Goal: Transaction & Acquisition: Download file/media

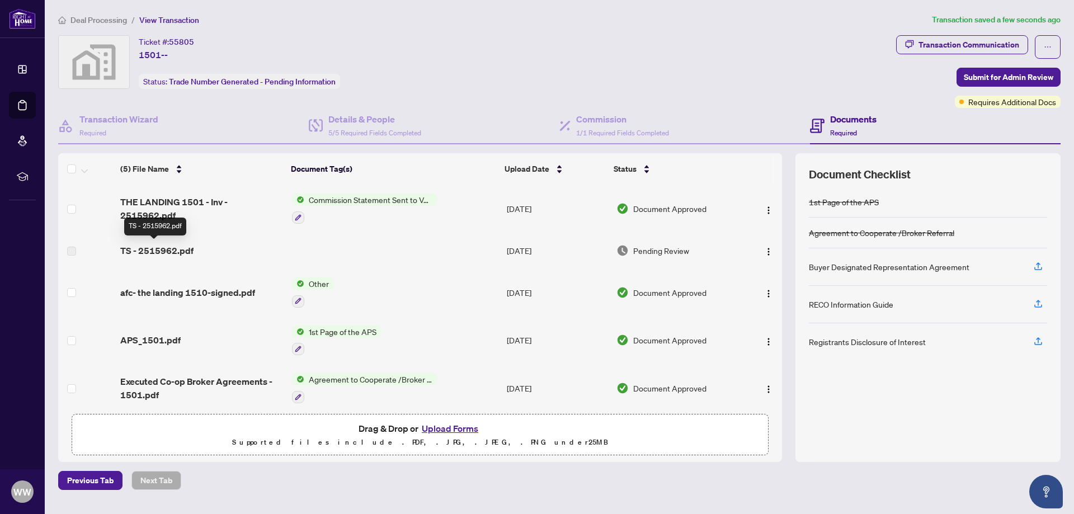
click at [164, 249] on span "TS - 2515962.pdf" at bounding box center [156, 250] width 73 height 13
click at [652, 251] on span "Pending Review" at bounding box center [661, 250] width 56 height 12
click at [168, 208] on span "THE LANDING 1501 - Inv - 2515962.pdf" at bounding box center [201, 208] width 163 height 27
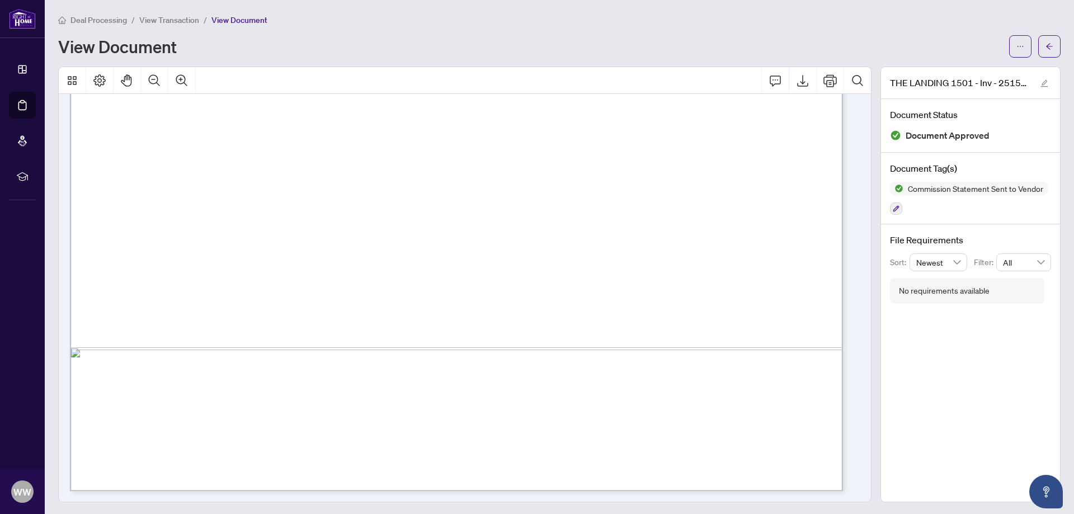
scroll to position [615, 0]
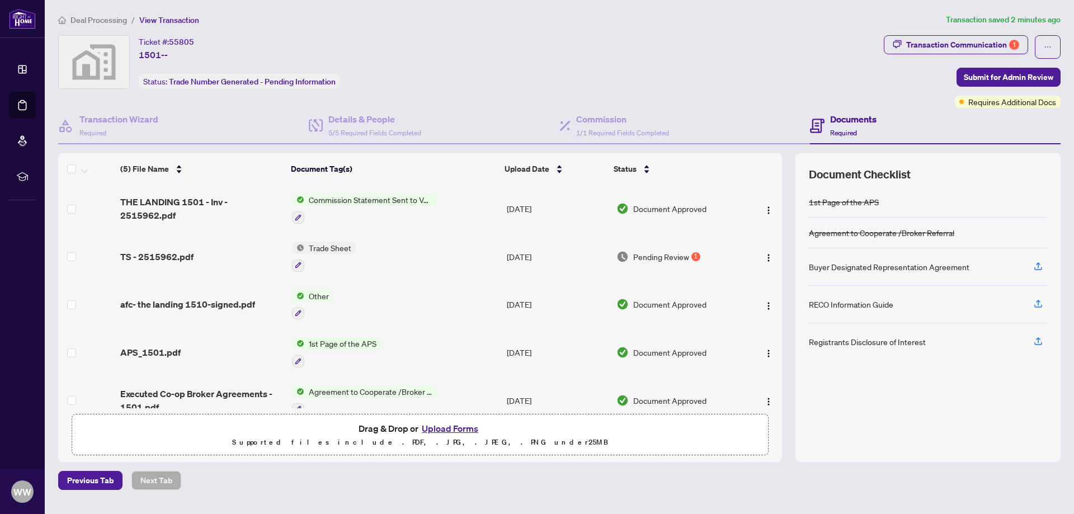
click at [321, 243] on span "Trade Sheet" at bounding box center [329, 248] width 51 height 12
click at [161, 258] on span "TS - 2515962.pdf" at bounding box center [156, 256] width 73 height 13
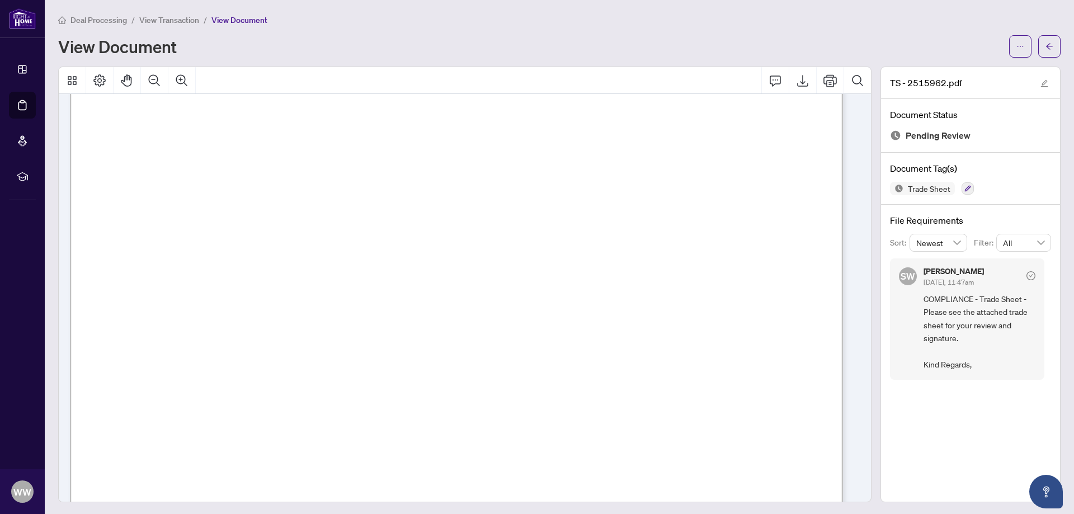
scroll to position [112, 0]
click at [796, 83] on icon "Export" at bounding box center [802, 80] width 13 height 13
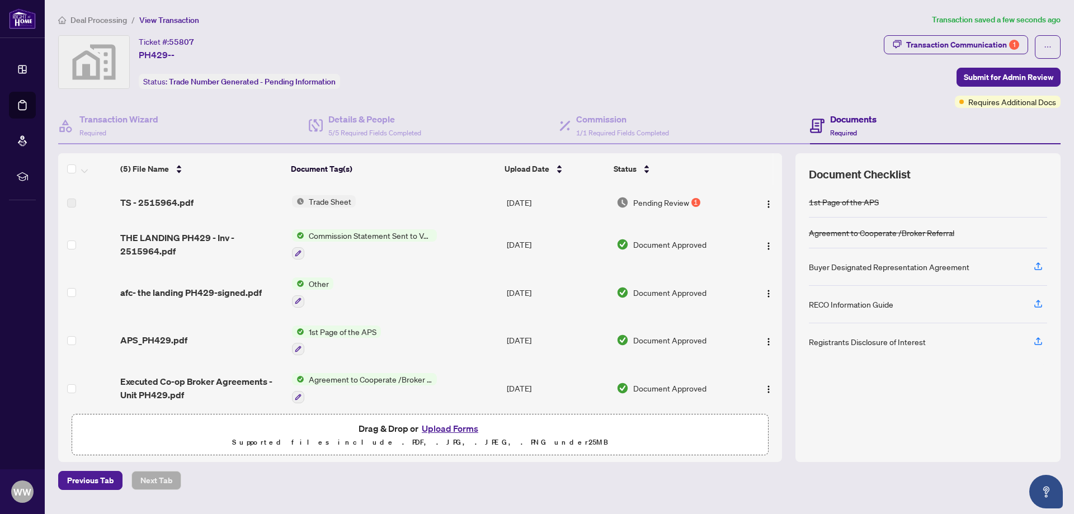
click at [327, 202] on span "Trade Sheet" at bounding box center [329, 201] width 51 height 12
click at [308, 240] on span "Trade Sheet" at bounding box center [298, 238] width 51 height 12
click at [142, 240] on span "THE LANDING PH429 - Inv - 2515964.pdf" at bounding box center [201, 244] width 163 height 27
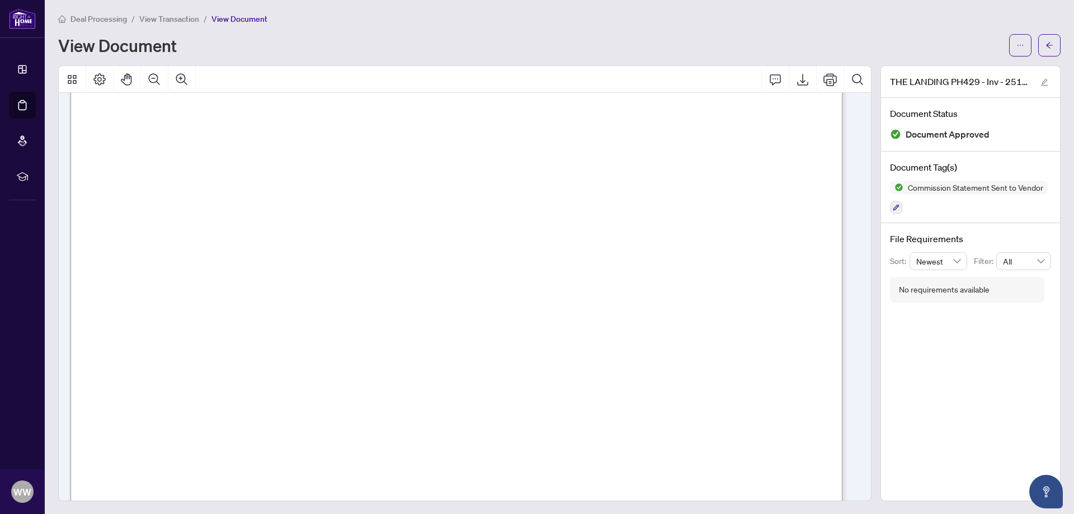
scroll to position [167, 0]
